Goal: Task Accomplishment & Management: Use online tool/utility

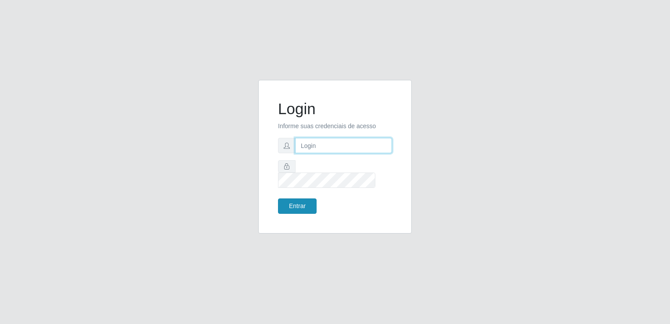
type input "[EMAIL_ADDRESS][DOMAIN_NAME]"
click at [302, 202] on button "Entrar" at bounding box center [297, 205] width 39 height 15
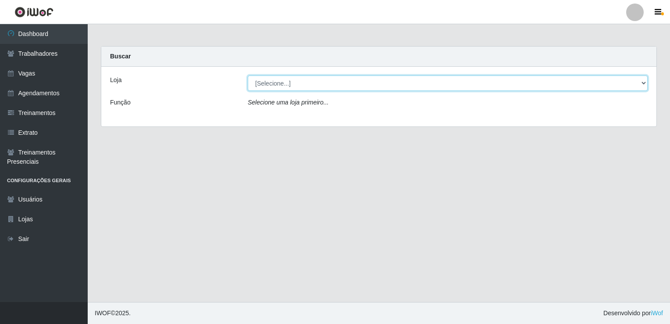
click at [306, 80] on select "[Selecione...] Super Popular" at bounding box center [448, 82] width 400 height 15
select select "537"
click at [248, 75] on select "[Selecione...] Super Popular" at bounding box center [448, 82] width 400 height 15
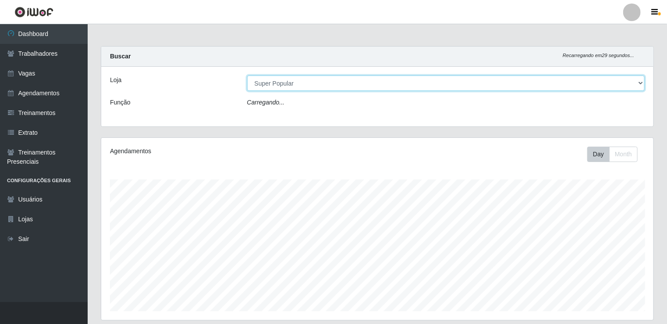
scroll to position [182, 553]
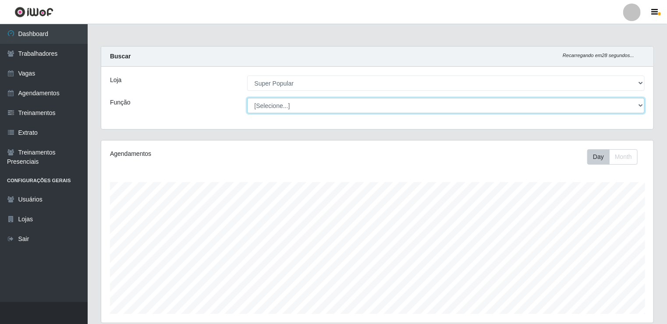
drag, startPoint x: 300, startPoint y: 91, endPoint x: 296, endPoint y: 107, distance: 17.1
click at [296, 107] on select "[Selecione...] Repositor Repositor + Repositor ++" at bounding box center [446, 105] width 398 height 15
select select "24"
click at [247, 98] on select "[Selecione...] Repositor Repositor + Repositor ++" at bounding box center [446, 105] width 398 height 15
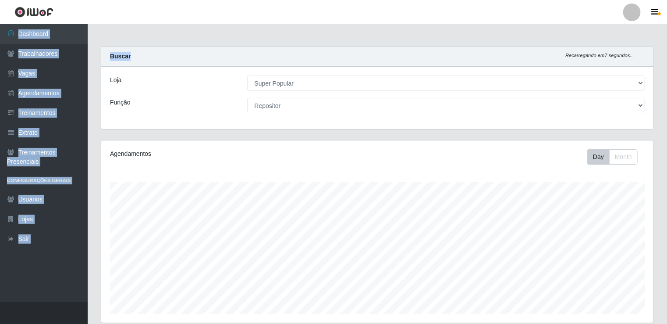
drag, startPoint x: 667, startPoint y: 39, endPoint x: 658, endPoint y: 15, distance: 26.2
click at [658, 15] on div "Perfil Alterar Senha Sair Dashboard Trabalhadores Vagas Agendamentos Treinament…" at bounding box center [333, 232] width 667 height 465
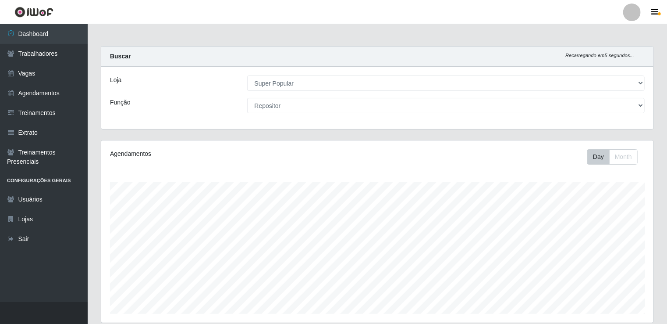
drag, startPoint x: 658, startPoint y: 15, endPoint x: 601, endPoint y: 7, distance: 57.2
click at [601, 7] on header "Perfil Alterar Senha Sair" at bounding box center [333, 12] width 667 height 24
click at [654, 7] on button "button" at bounding box center [657, 12] width 22 height 12
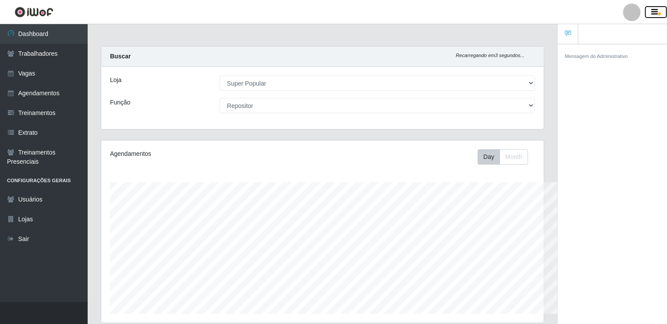
scroll to position [438373, 438111]
click at [654, 7] on button "button" at bounding box center [657, 12] width 22 height 12
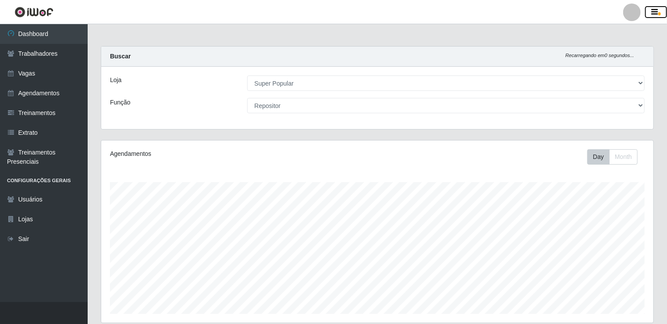
scroll to position [182, 553]
click at [623, 155] on button "Month" at bounding box center [624, 156] width 29 height 15
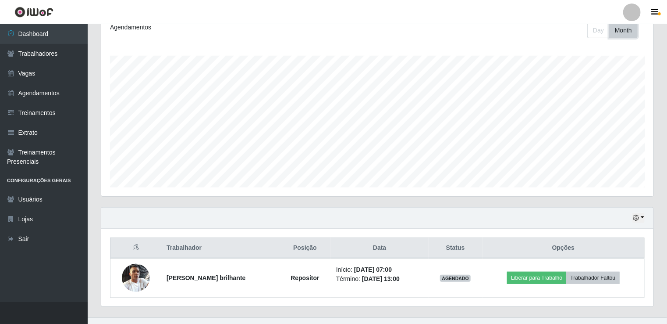
scroll to position [129, 0]
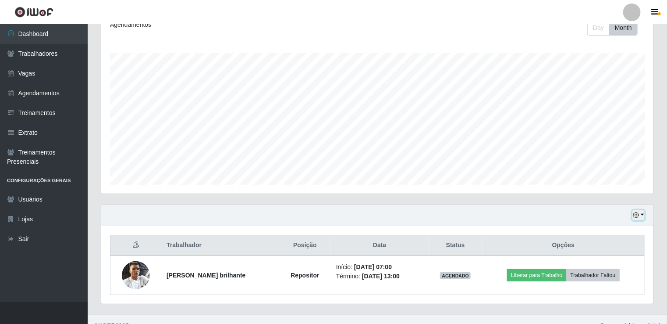
click at [642, 215] on button "button" at bounding box center [639, 215] width 12 height 10
click at [614, 178] on button "1 Semana" at bounding box center [609, 183] width 69 height 18
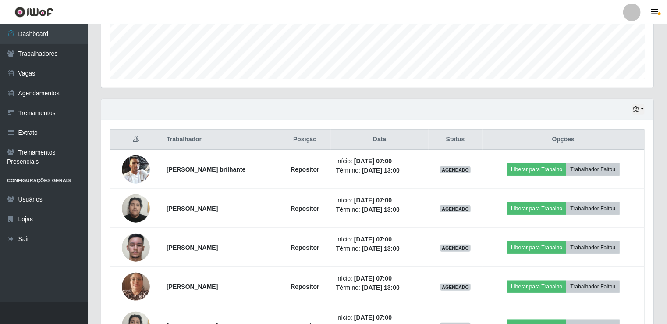
scroll to position [248, 0]
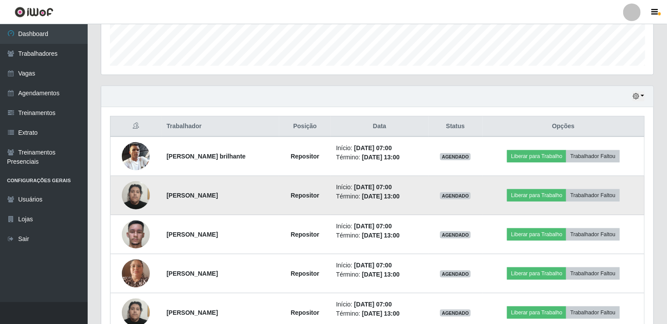
click at [139, 190] on img at bounding box center [136, 194] width 28 height 37
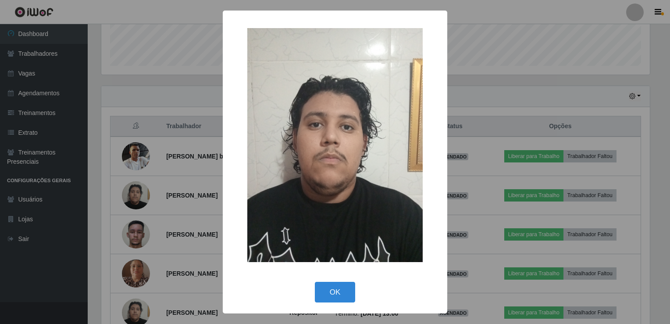
click at [502, 64] on div "× OK Cancel" at bounding box center [335, 162] width 670 height 324
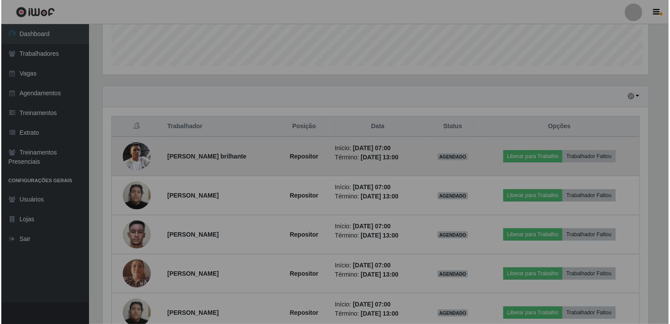
scroll to position [182, 553]
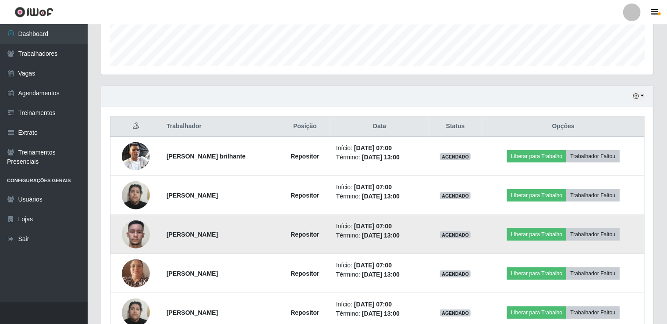
click at [142, 232] on img at bounding box center [136, 234] width 28 height 50
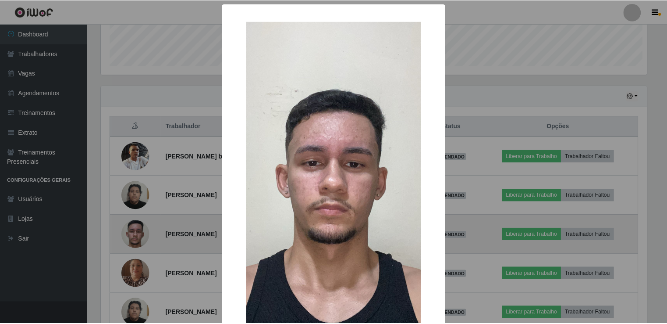
scroll to position [182, 549]
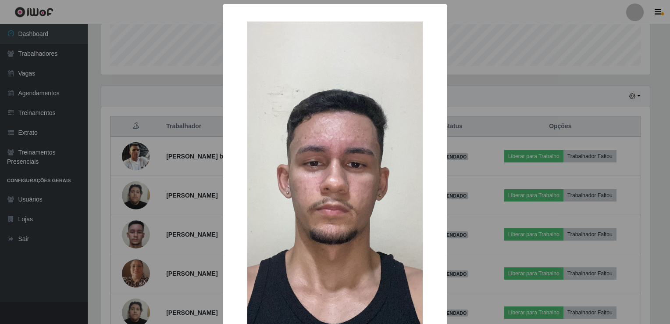
click at [522, 64] on div "× OK Cancel" at bounding box center [335, 162] width 670 height 324
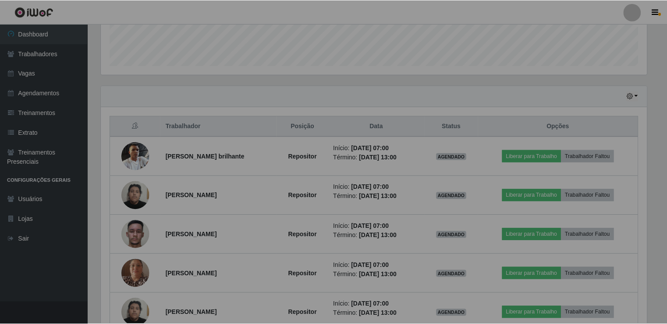
scroll to position [182, 553]
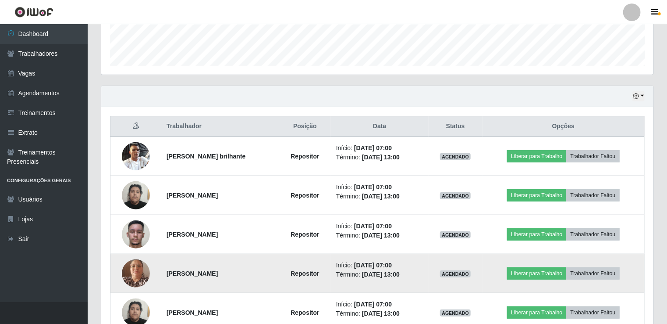
click at [134, 280] on img at bounding box center [136, 273] width 28 height 50
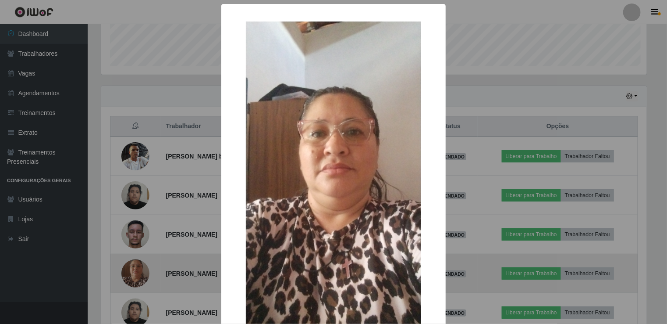
scroll to position [182, 549]
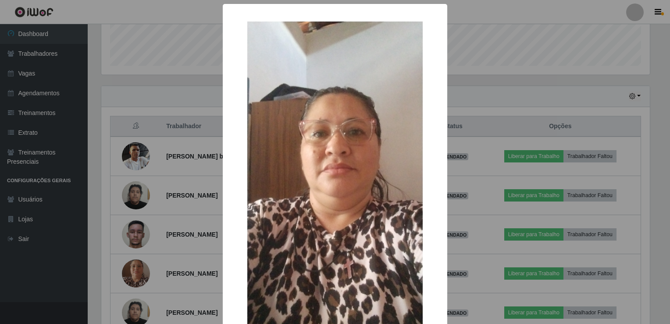
click at [472, 89] on div "× OK Cancel" at bounding box center [335, 162] width 670 height 324
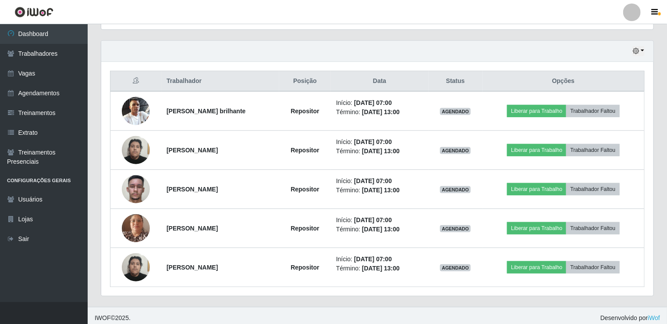
scroll to position [296, 0]
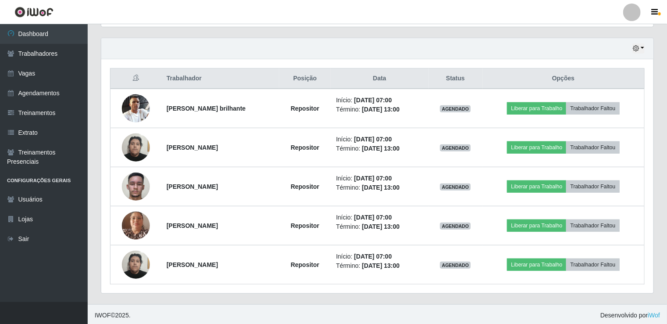
click at [430, 47] on div "Hoje 1 dia 3 dias 1 Semana Não encerrados" at bounding box center [377, 48] width 553 height 21
